Goal: Task Accomplishment & Management: Manage account settings

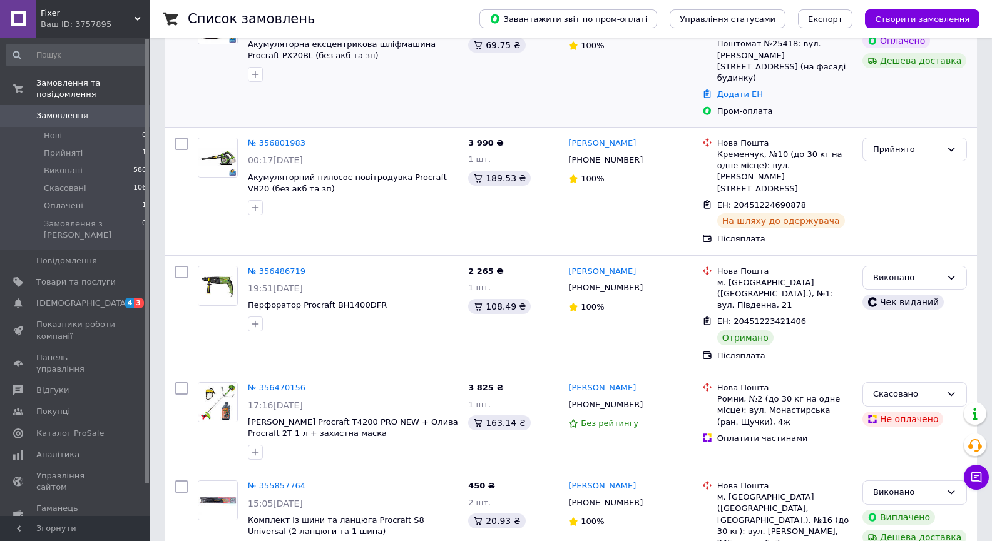
scroll to position [313, 0]
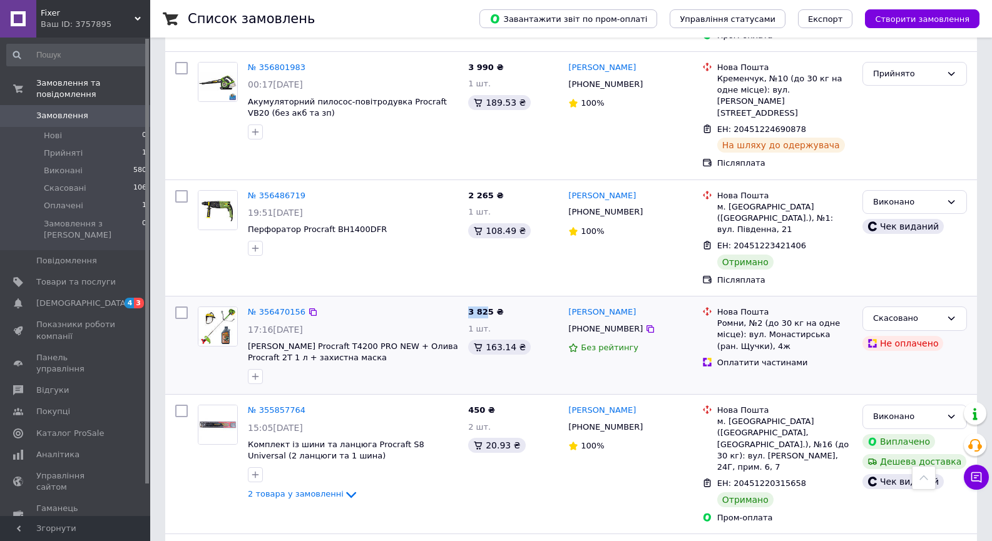
drag, startPoint x: 468, startPoint y: 255, endPoint x: 483, endPoint y: 258, distance: 15.3
click at [483, 307] on span "3 825 ₴" at bounding box center [485, 311] width 35 height 9
click at [484, 324] on span "1 шт." at bounding box center [479, 328] width 23 height 9
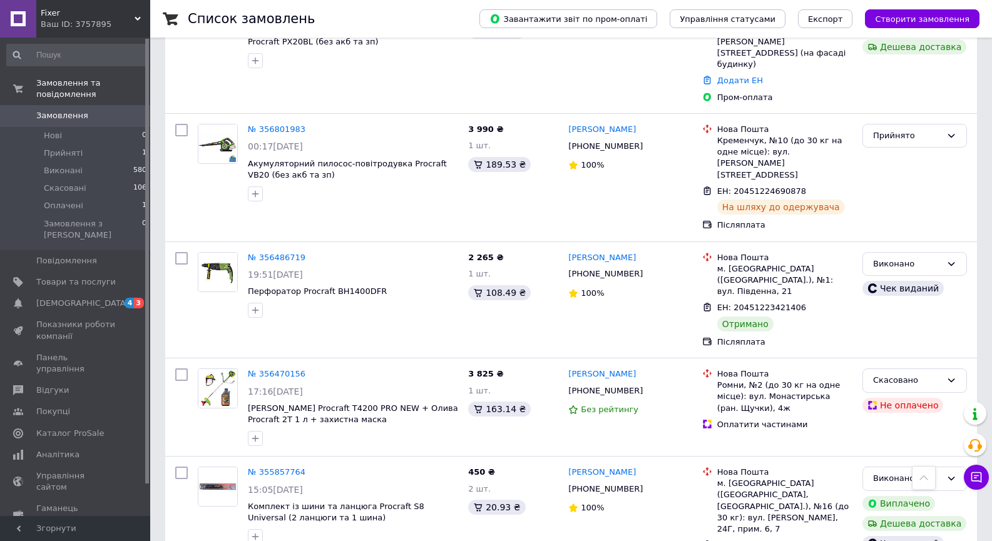
scroll to position [250, 0]
click at [79, 197] on li "Оплачені 1" at bounding box center [77, 206] width 154 height 18
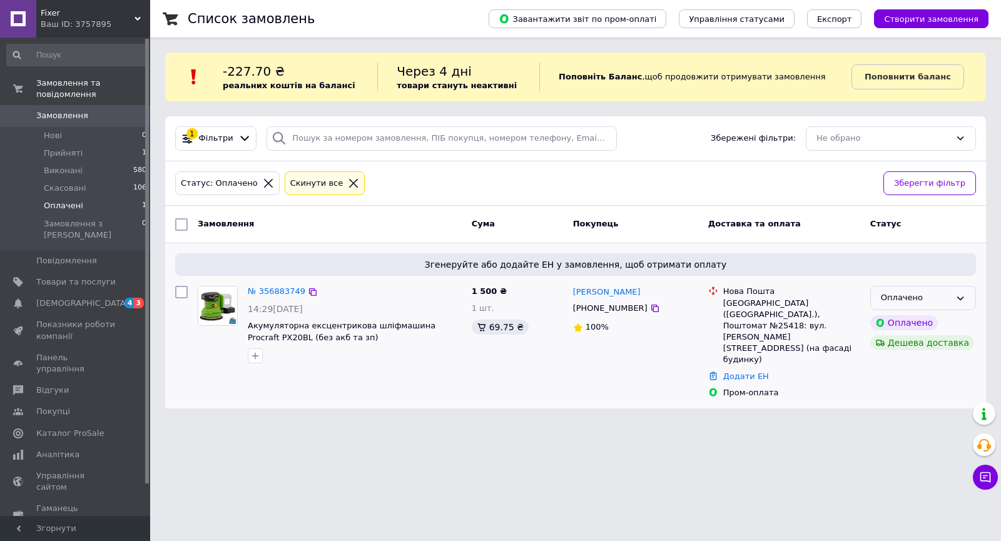
click at [966, 304] on div "Оплачено" at bounding box center [924, 298] width 106 height 24
click at [896, 326] on li "Прийнято" at bounding box center [923, 324] width 105 height 23
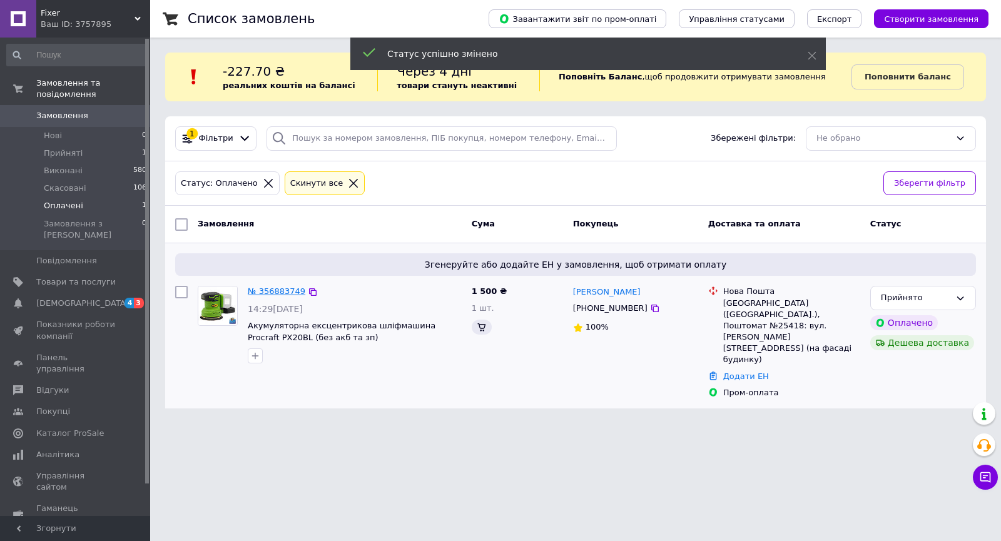
click at [275, 293] on link "№ 356883749" at bounding box center [277, 291] width 58 height 9
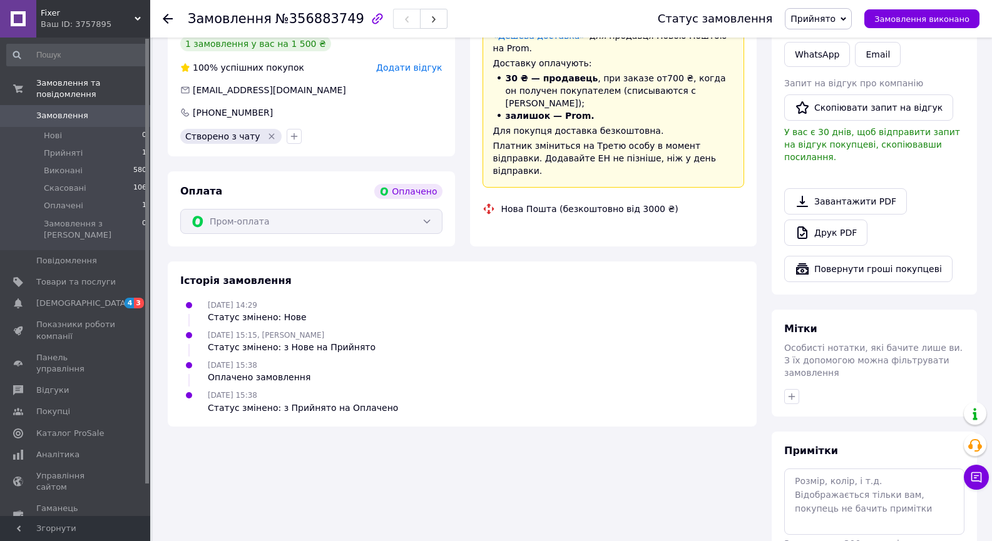
scroll to position [366, 0]
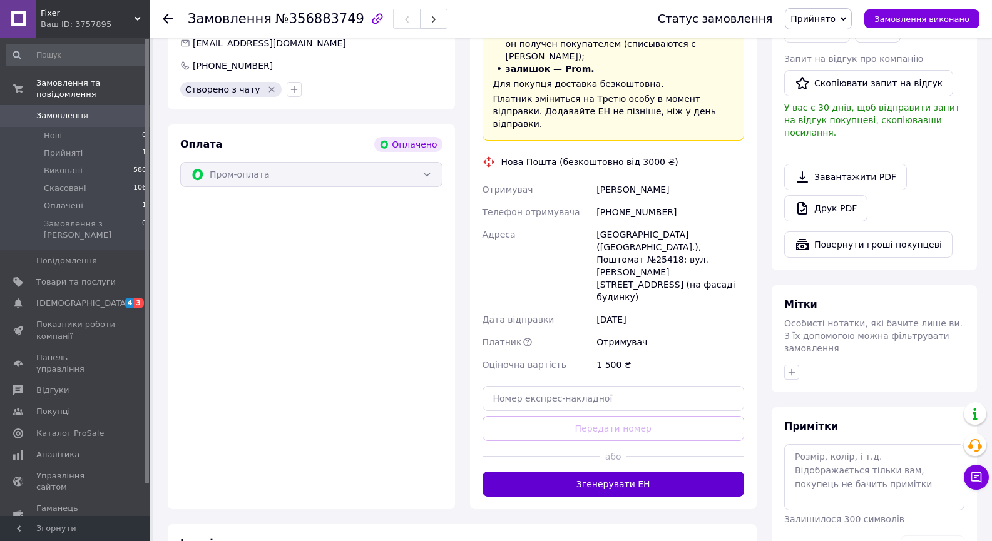
click at [586, 472] on button "Згенерувати ЕН" at bounding box center [614, 484] width 262 height 25
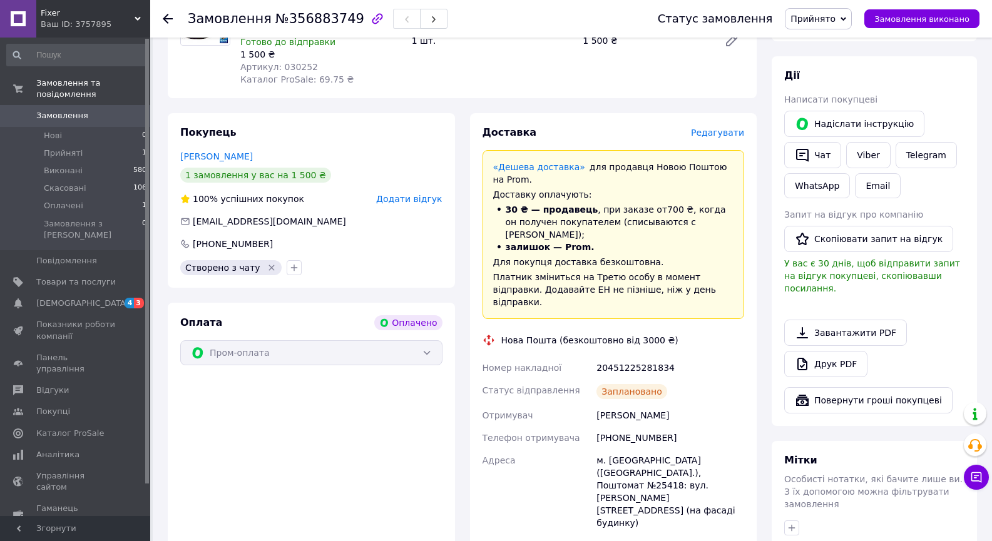
scroll to position [0, 0]
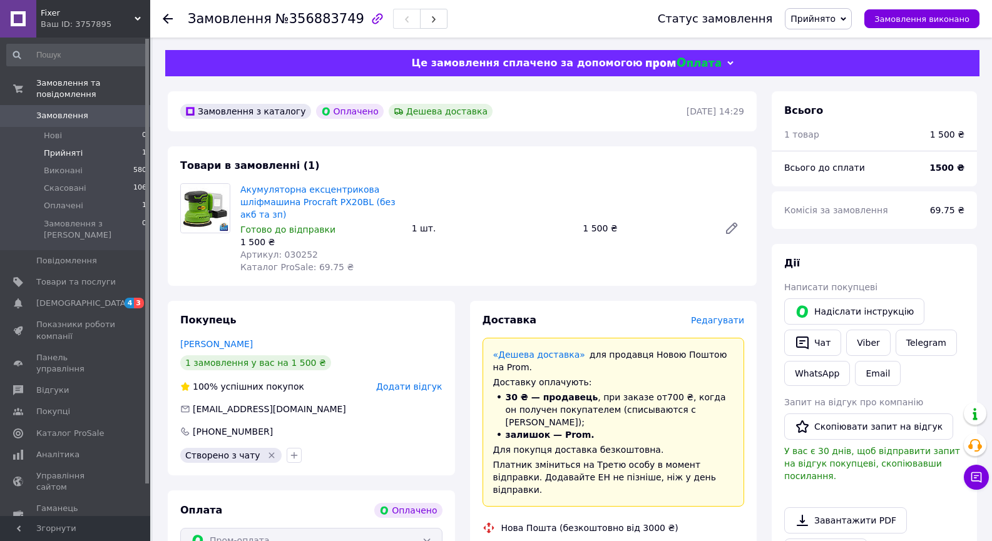
click at [85, 146] on li "Прийняті 1" at bounding box center [77, 154] width 154 height 18
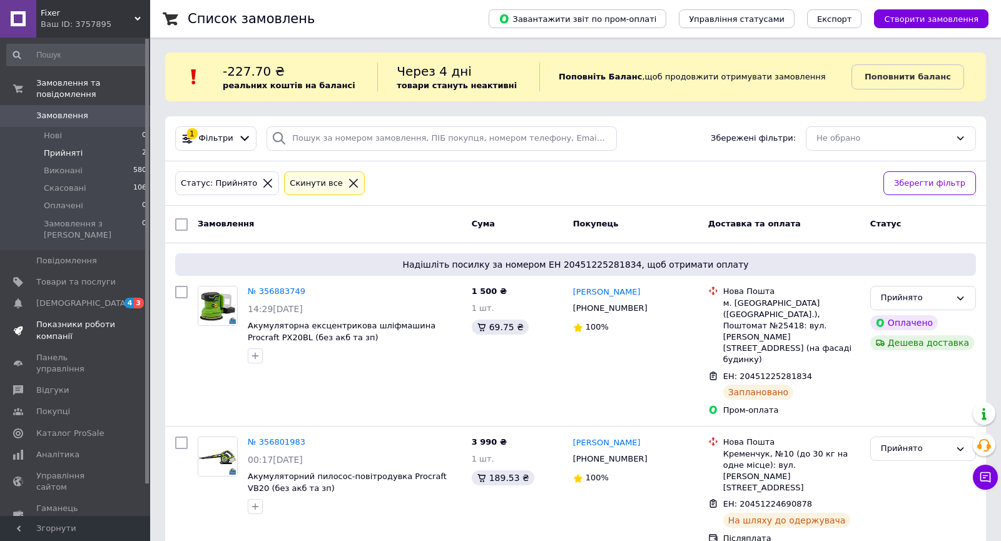
click at [62, 319] on span "Показники роботи компанії" at bounding box center [75, 330] width 79 height 23
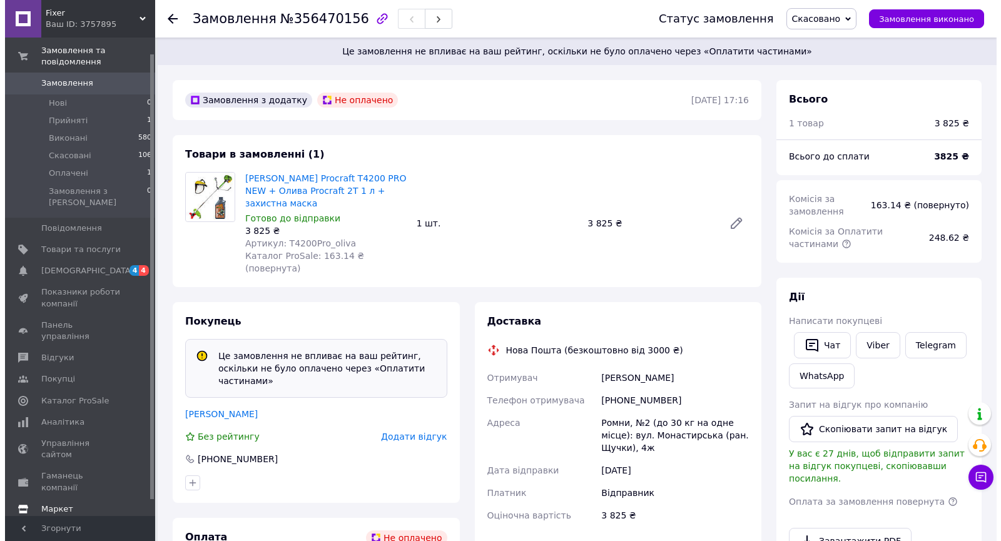
scroll to position [33, 0]
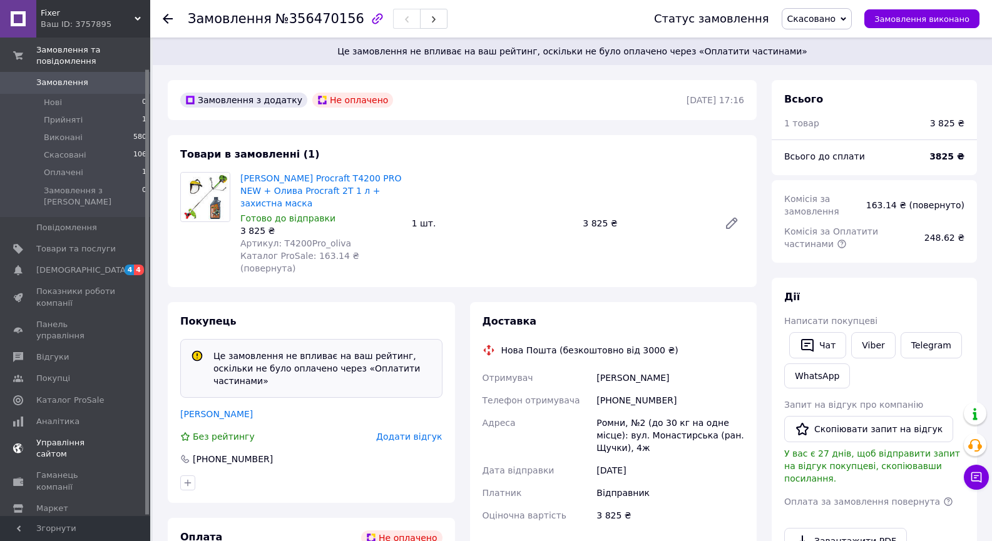
click at [70, 437] on span "Управління сайтом" at bounding box center [75, 448] width 79 height 23
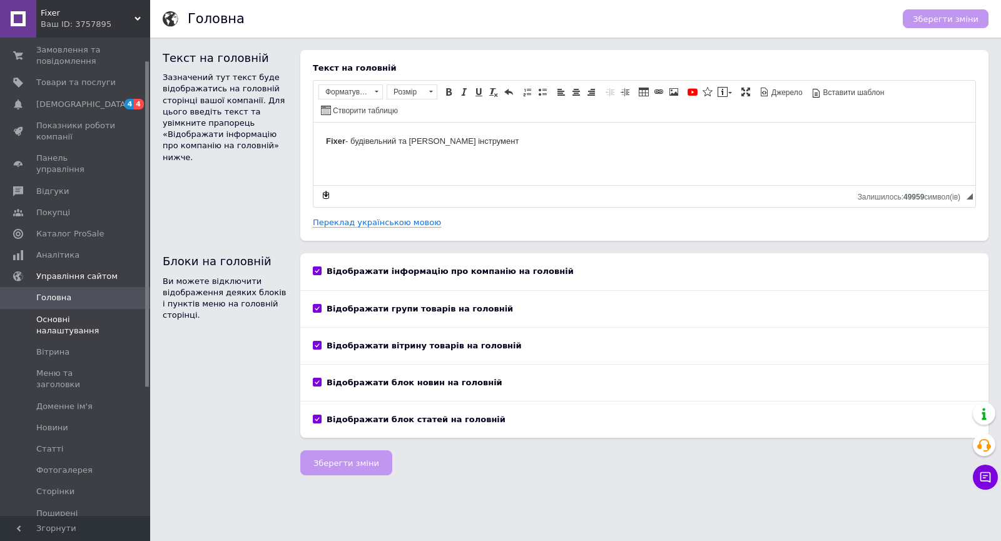
click at [73, 322] on span "Основні налаштування" at bounding box center [75, 325] width 79 height 23
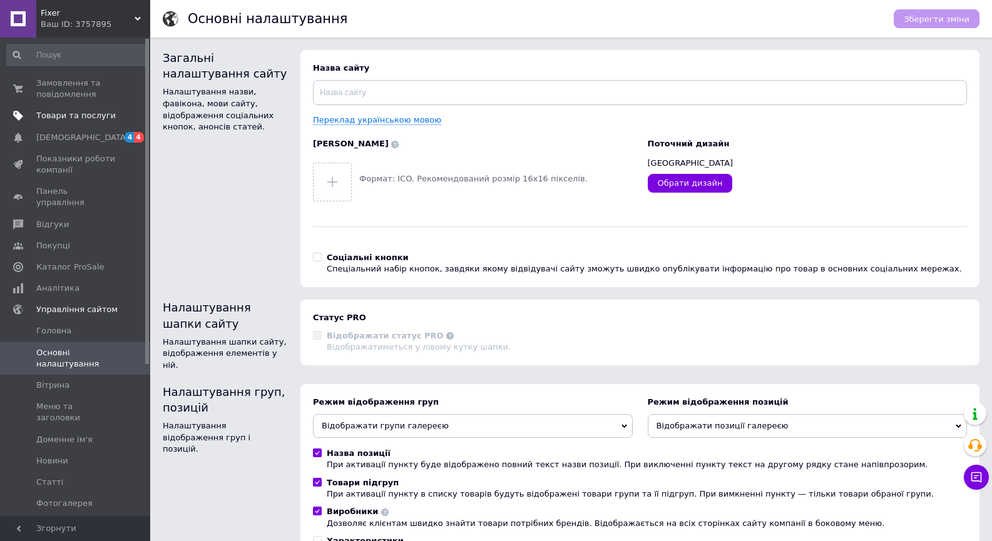
click at [63, 119] on span "Товари та послуги" at bounding box center [75, 115] width 79 height 11
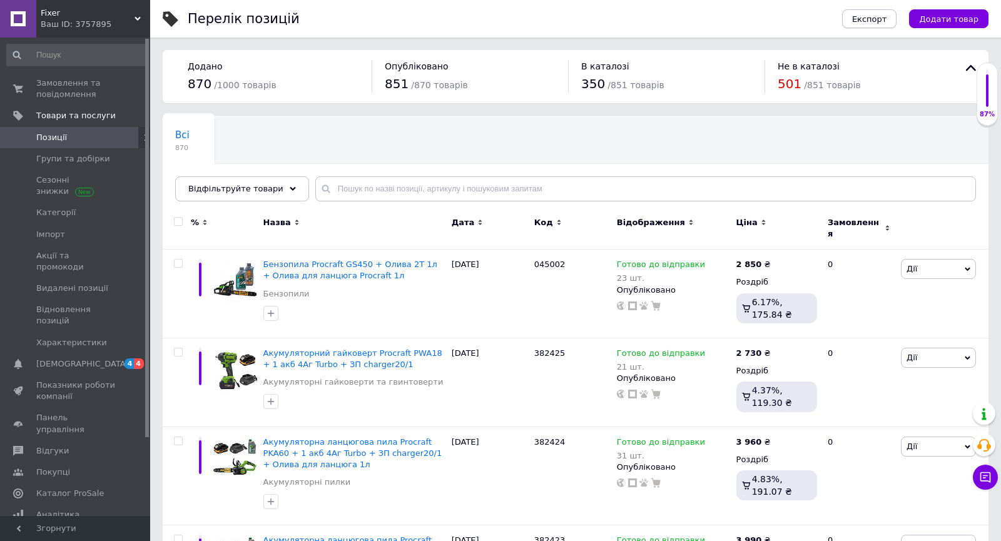
click at [893, 18] on button "Експорт" at bounding box center [869, 18] width 55 height 19
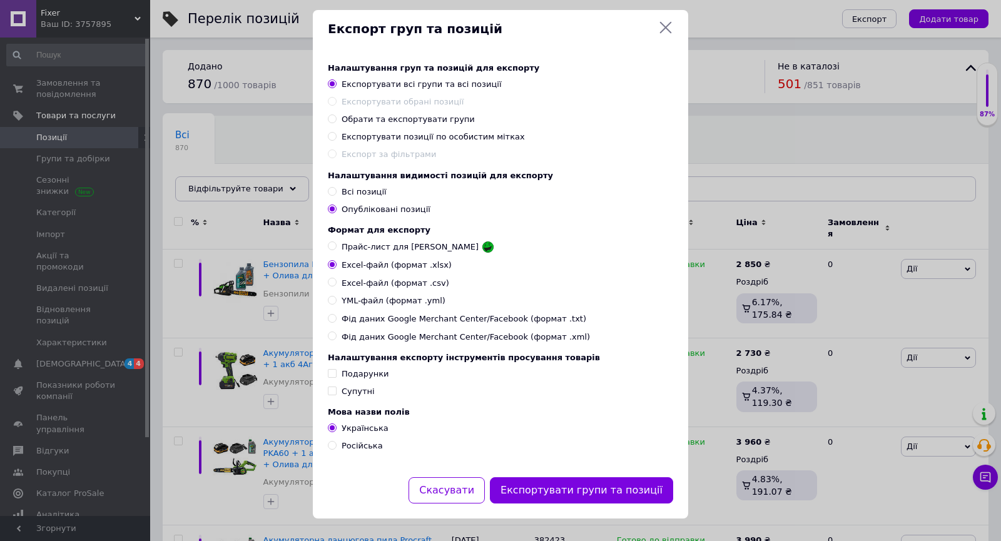
scroll to position [25, 0]
click at [436, 335] on span "Фід даних Google Merchant Center/Facebook (формат .xml)" at bounding box center [466, 337] width 248 height 11
click at [336, 335] on input "Фід даних Google Merchant Center/Facebook (формат .xml)" at bounding box center [332, 336] width 8 height 8
radio input "true"
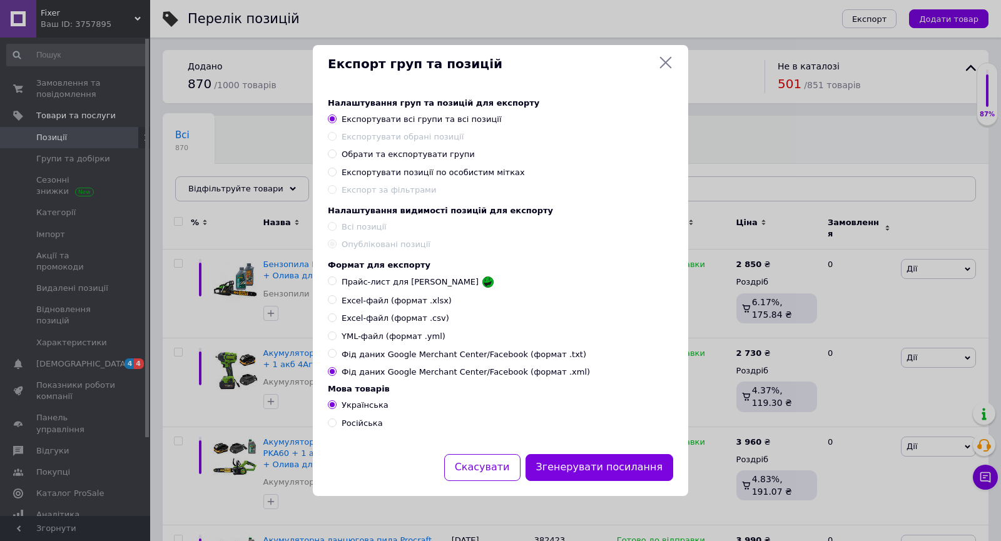
scroll to position [0, 0]
click at [576, 474] on button "Згенерувати посилання" at bounding box center [600, 467] width 148 height 27
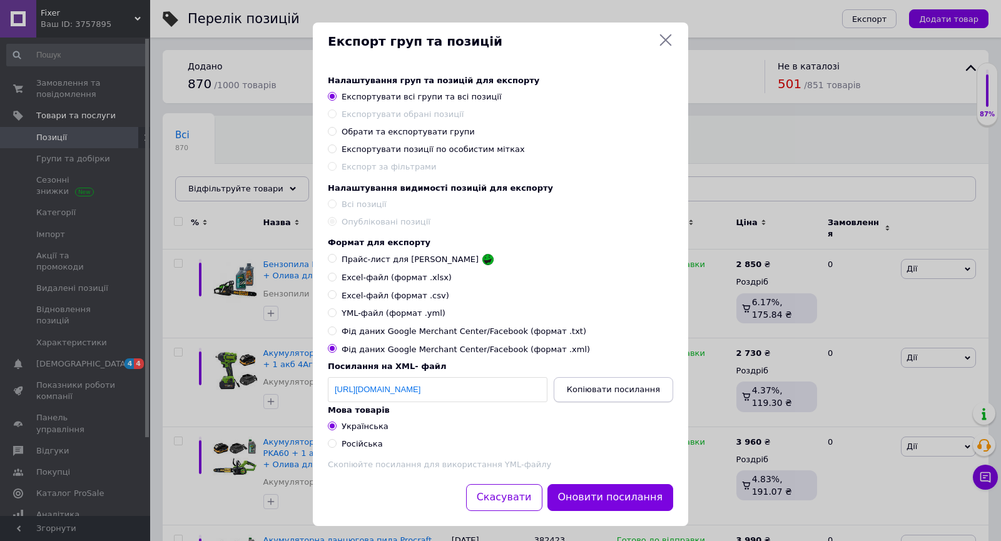
click at [606, 394] on span "Копіювати посилання" at bounding box center [613, 389] width 93 height 9
click at [617, 394] on span "Копіювати посилання" at bounding box center [613, 389] width 93 height 9
click at [411, 319] on span "YML-файл (формат .yml)" at bounding box center [394, 313] width 104 height 11
click at [336, 317] on input "YML-файл (формат .yml)" at bounding box center [332, 313] width 8 height 8
radio input "true"
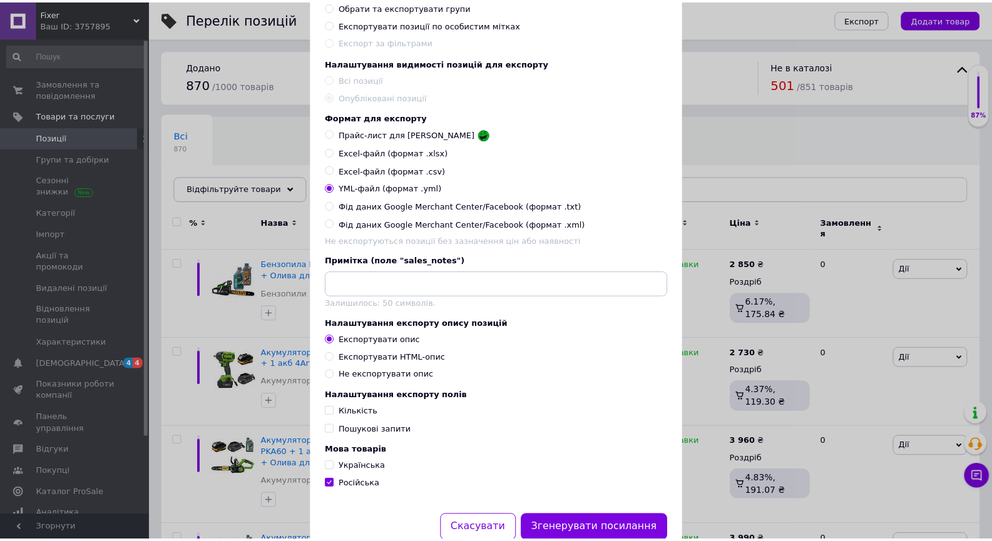
scroll to position [181, 0]
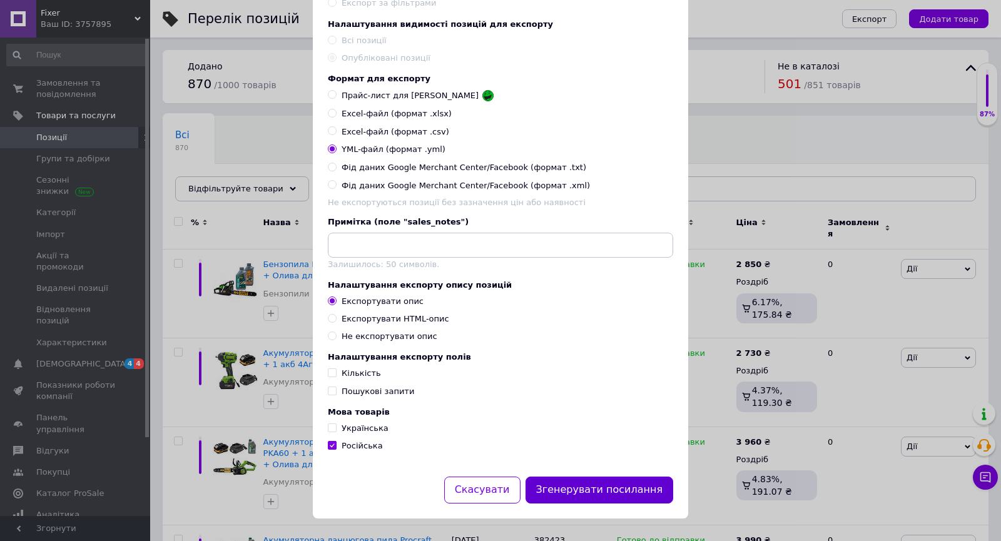
click at [580, 488] on button "Згенерувати посилання" at bounding box center [600, 490] width 148 height 27
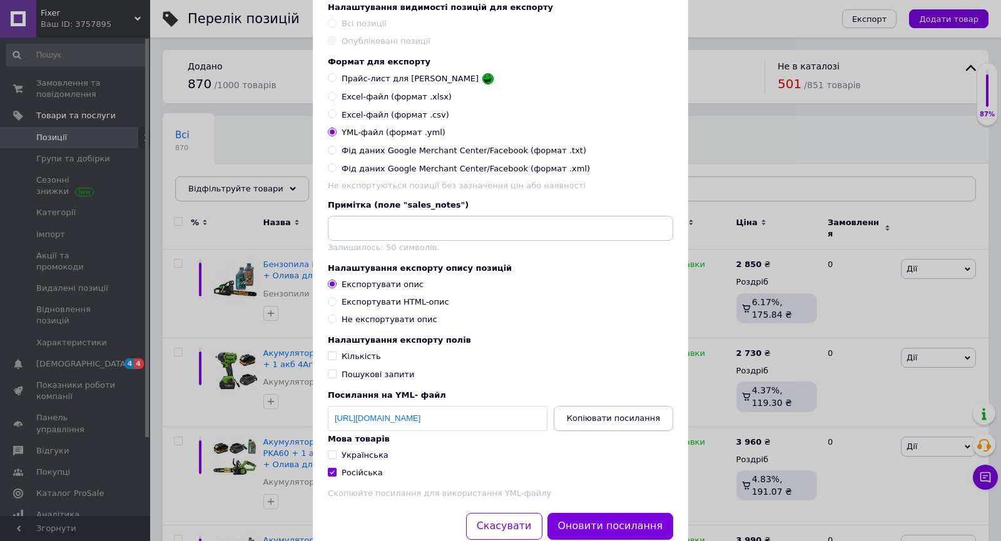
click at [591, 431] on button "Копіювати посилання" at bounding box center [614, 418] width 120 height 25
click at [739, 22] on div "Експорт груп та позицій Налаштування груп та позицій для експорту Експортувати …" at bounding box center [500, 198] width 1001 height 759
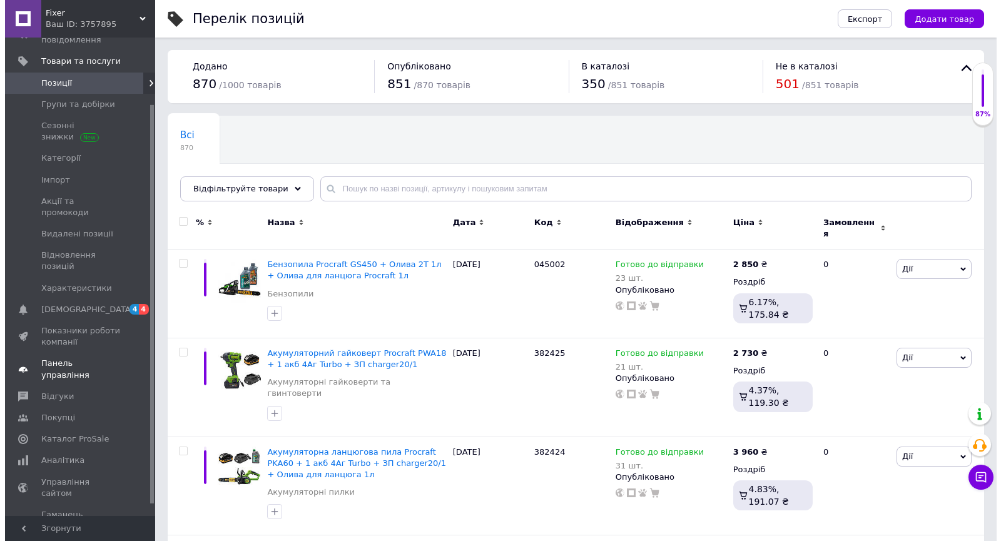
scroll to position [94, 0]
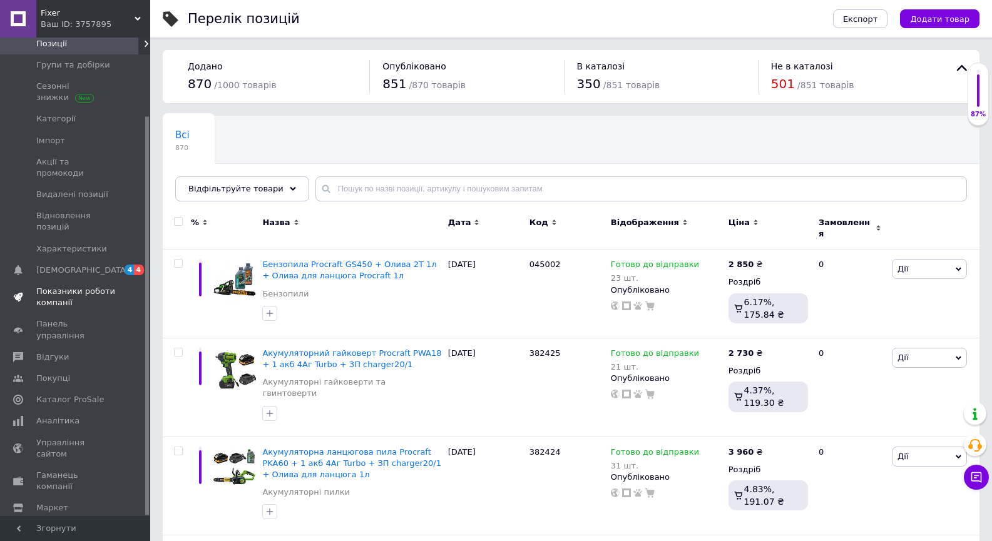
click at [54, 286] on span "Показники роботи компанії" at bounding box center [75, 297] width 79 height 23
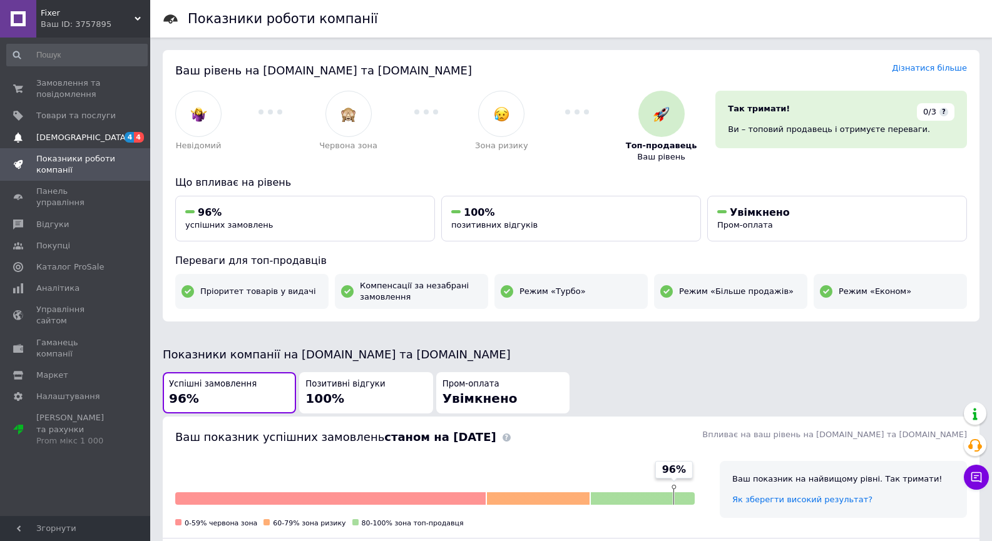
click at [71, 141] on span "[DEMOGRAPHIC_DATA]" at bounding box center [82, 137] width 93 height 11
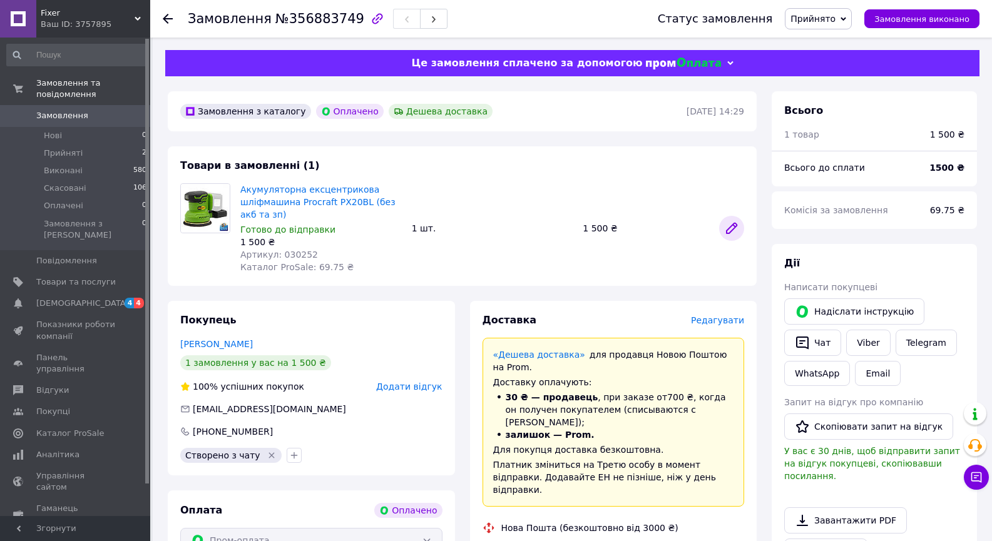
click at [727, 227] on icon at bounding box center [731, 228] width 15 height 15
